Goal: Transaction & Acquisition: Purchase product/service

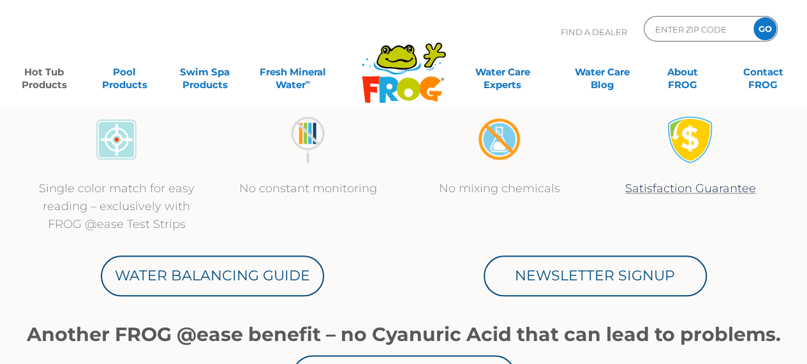
scroll to position [545, 0]
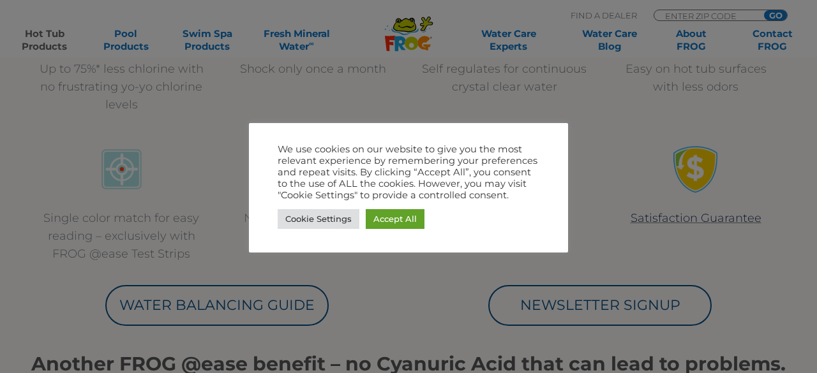
drag, startPoint x: 816, startPoint y: 25, endPoint x: 816, endPoint y: 61, distance: 36.4
click at [377, 215] on link "Accept All" at bounding box center [395, 219] width 59 height 20
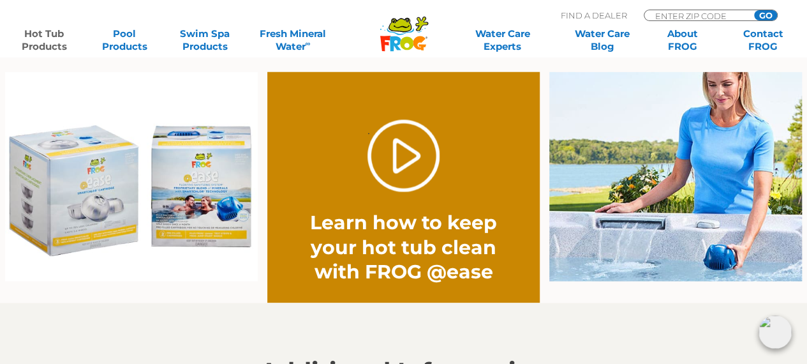
scroll to position [1063, 0]
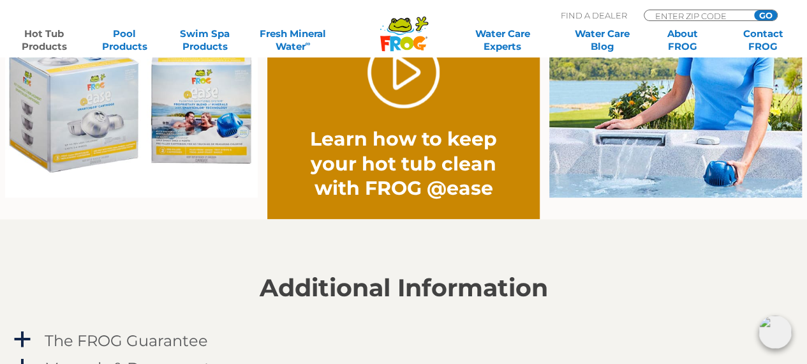
click at [105, 139] on img at bounding box center [131, 92] width 253 height 209
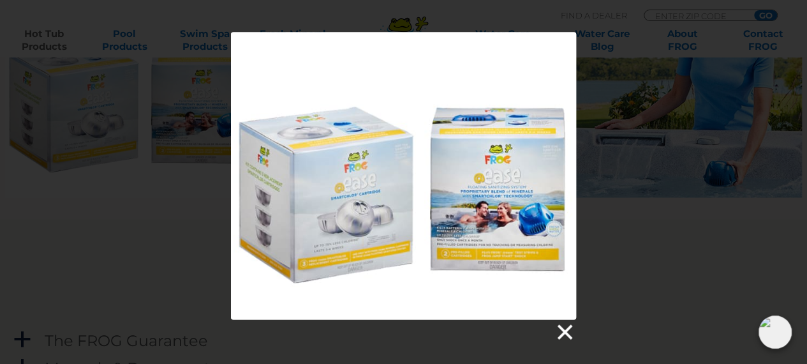
drag, startPoint x: 564, startPoint y: 326, endPoint x: 567, endPoint y: 317, distance: 9.3
click at [566, 325] on link at bounding box center [564, 331] width 19 height 19
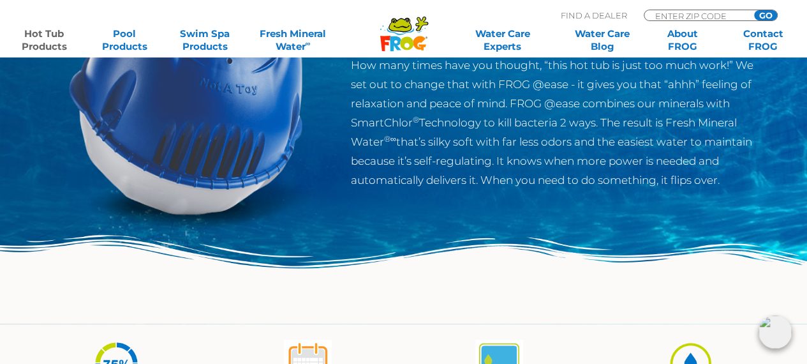
scroll to position [0, 0]
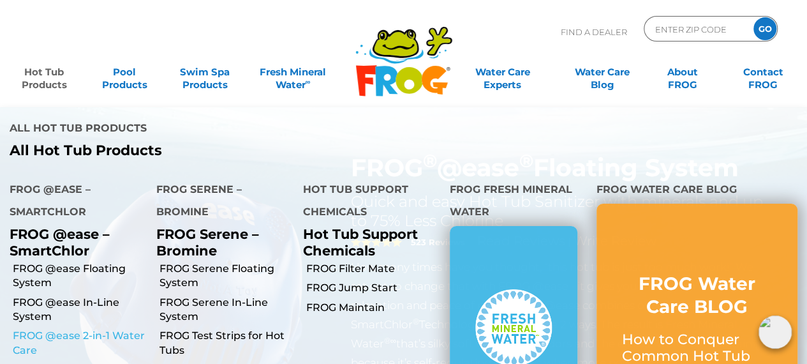
click at [82, 329] on link "FROG @ease 2-in-1 Water Care" at bounding box center [80, 343] width 134 height 29
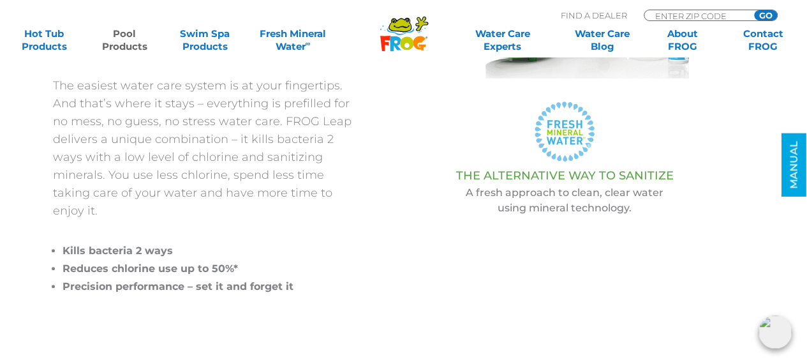
scroll to position [636, 0]
